Goal: Information Seeking & Learning: Learn about a topic

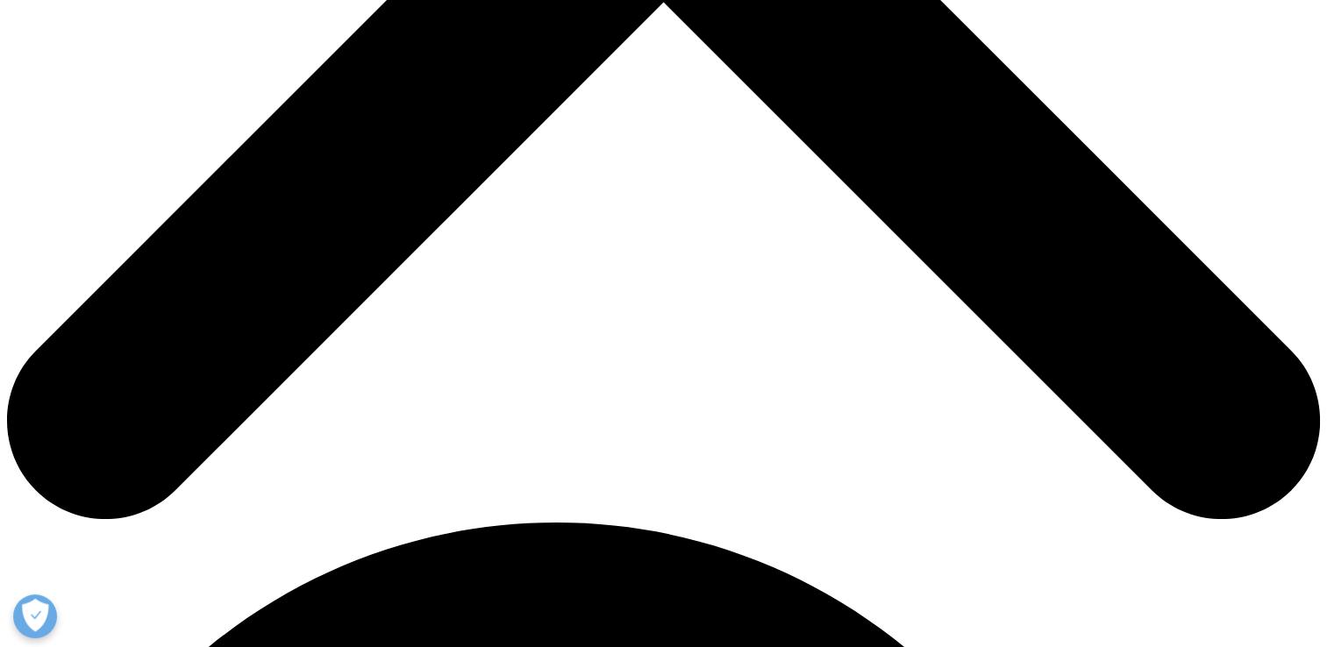
scroll to position [803, 0]
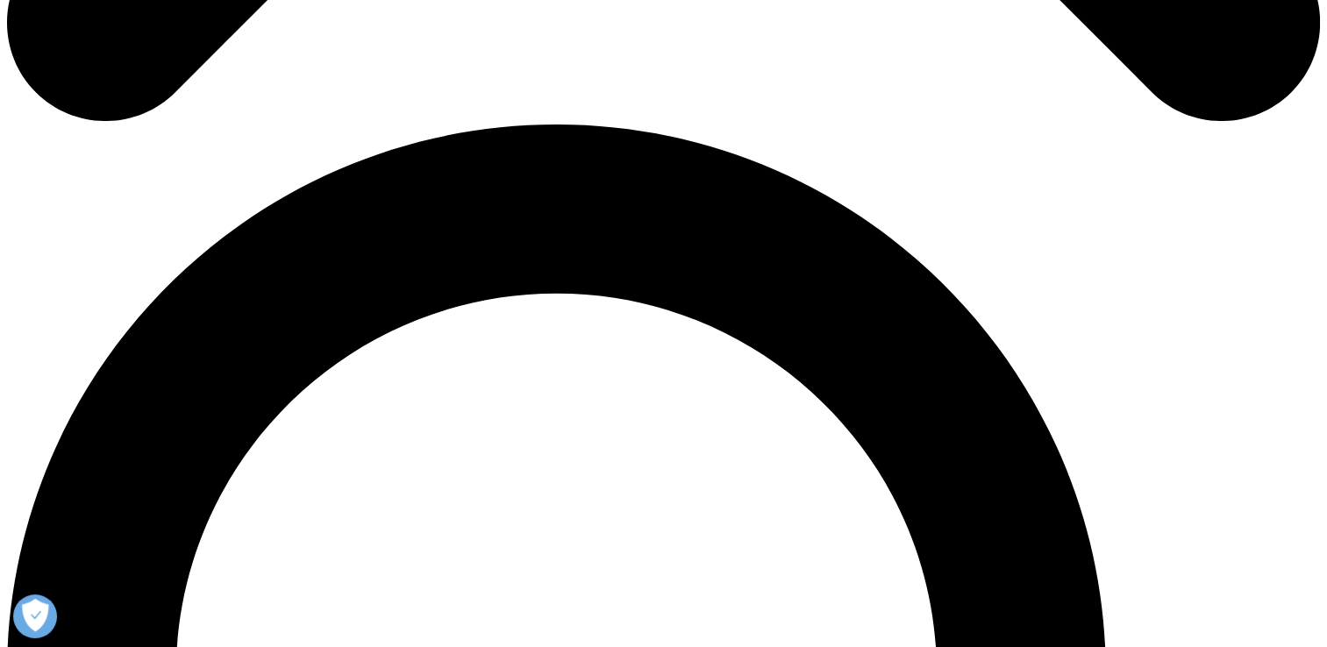
scroll to position [1229, 0]
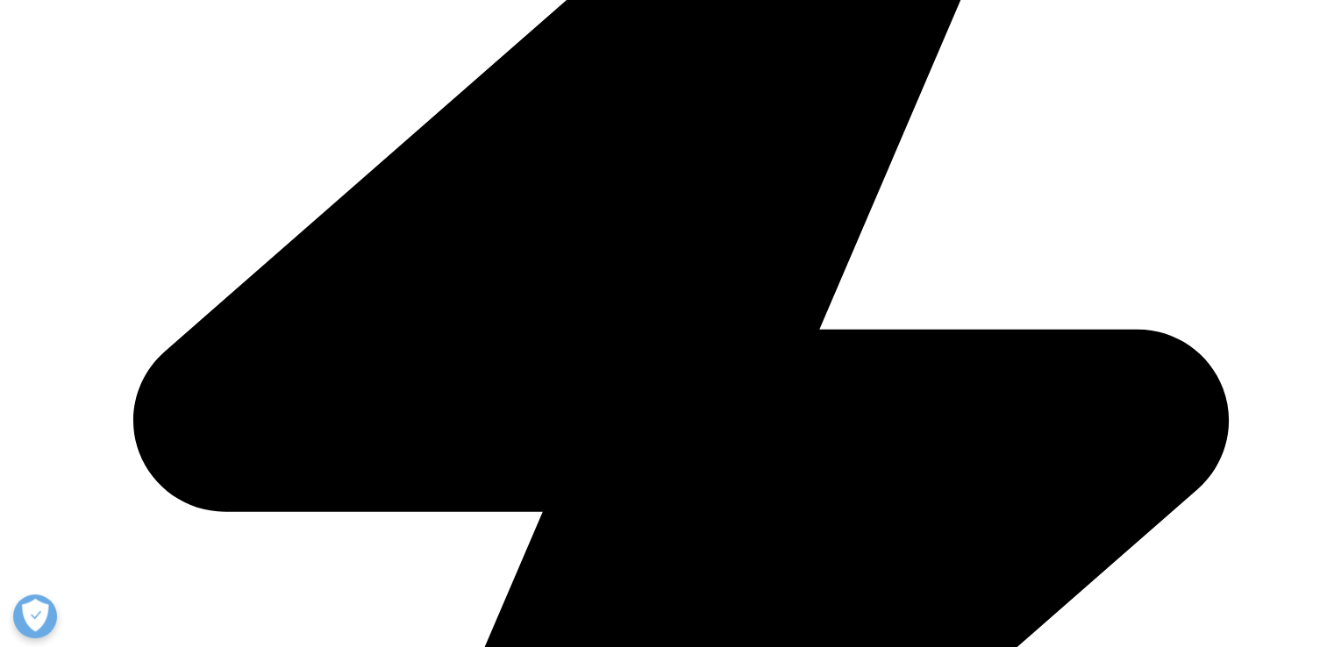
drag, startPoint x: 741, startPoint y: 205, endPoint x: 1295, endPoint y: 519, distance: 636.3
copy div "In pursuit of the extraordinary To us, there’s nothing more extraordinary than …"
